Goal: Complete application form

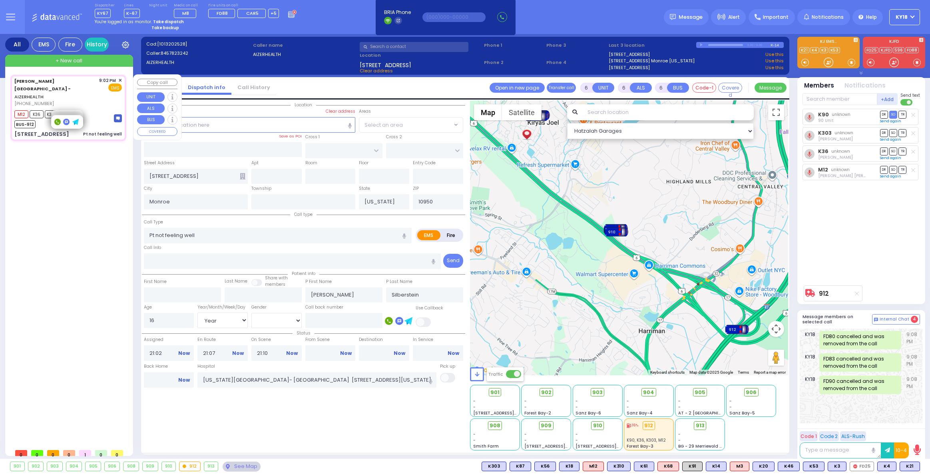
select select "Year"
select select "[DEMOGRAPHIC_DATA]"
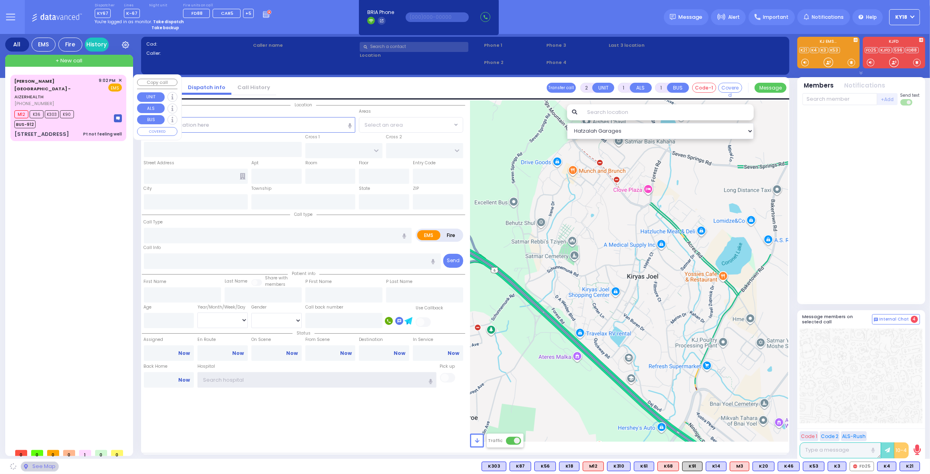
type input "ky18"
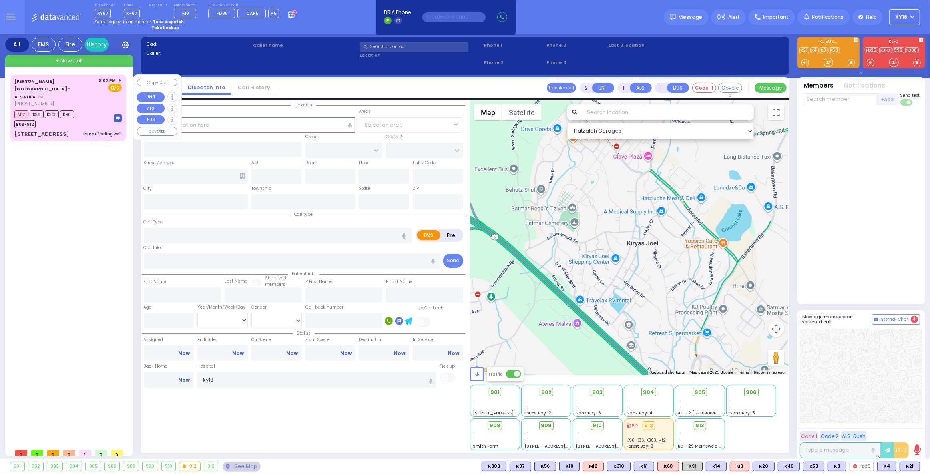
click at [80, 108] on div "M12 K36 K303 K90 BUS-912" at bounding box center [68, 118] width 108 height 20
type input "6"
select select
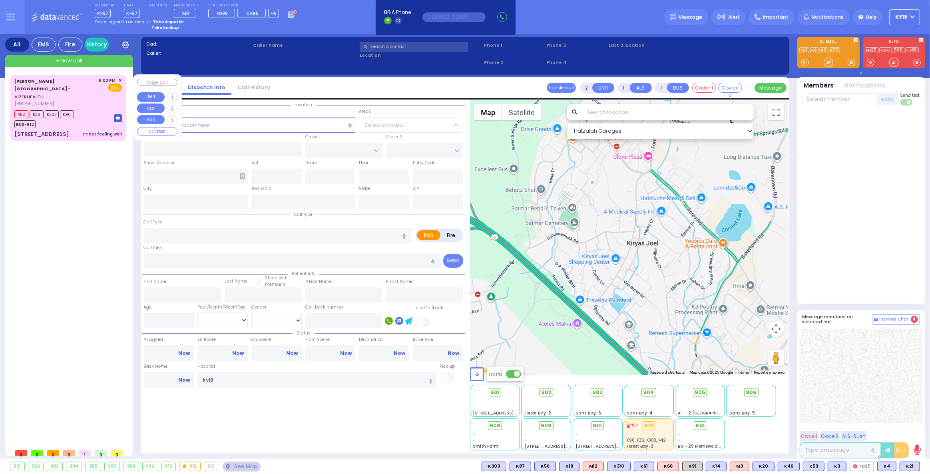
type input "Pt not feeling well"
radio input "true"
type input "[PERSON_NAME]"
type input "Silberstein"
type input "16"
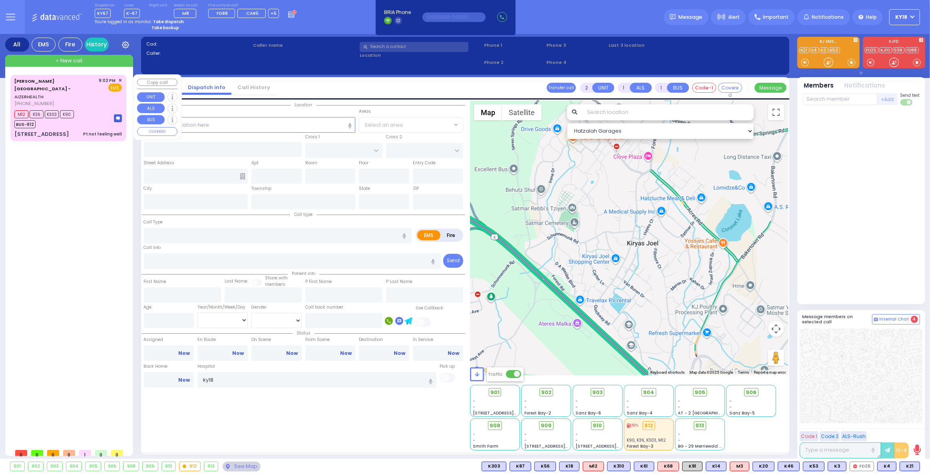
select select "Year"
select select "[DEMOGRAPHIC_DATA]"
type input "21:02"
type input "21:07"
type input "21:10"
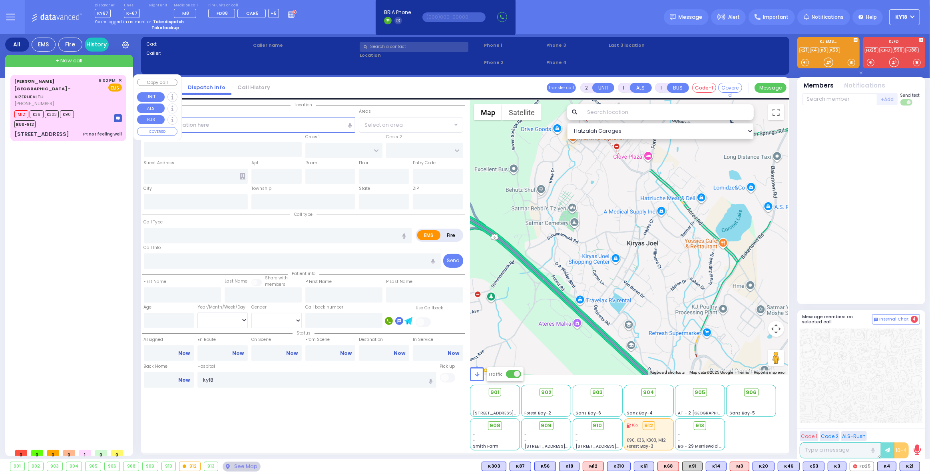
type input "[US_STATE][GEOGRAPHIC_DATA]- [GEOGRAPHIC_DATA] [STREET_ADDRESS][US_STATE]"
select select "Hatzalah Garages"
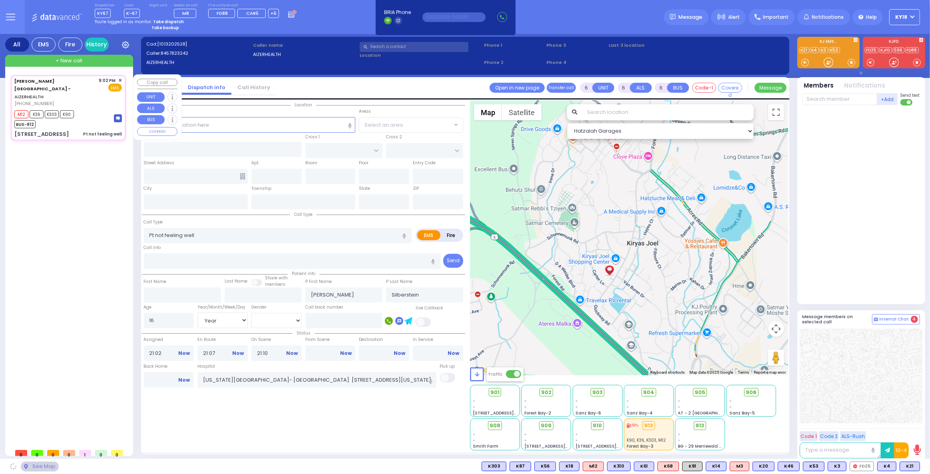
type input "[STREET_ADDRESS]"
type input "Monroe"
type input "[US_STATE]"
type input "10950"
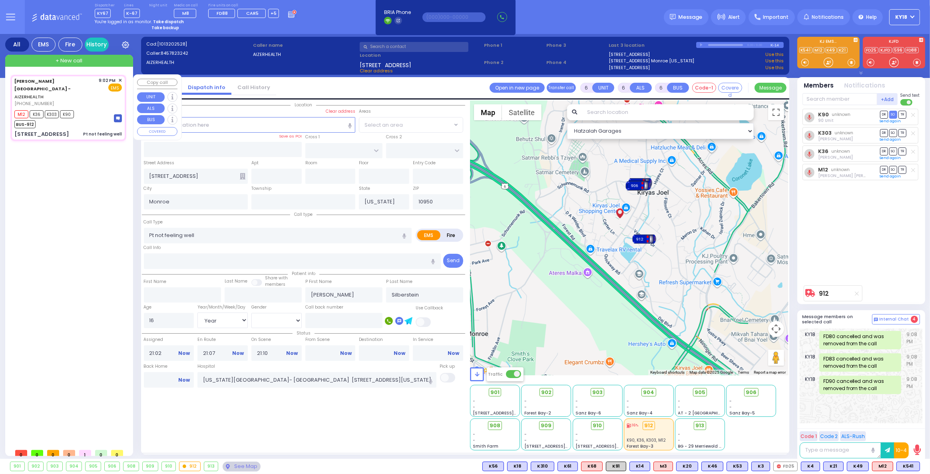
select select
radio input "true"
select select
select select "Hatzalah Garages"
